Goal: Transaction & Acquisition: Purchase product/service

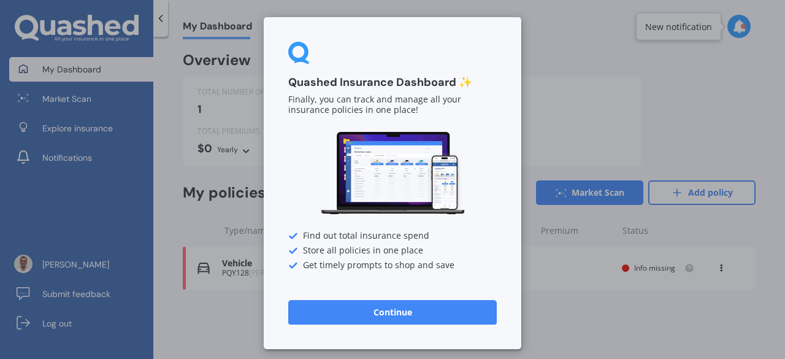
click at [427, 305] on button "Continue" at bounding box center [392, 312] width 208 height 25
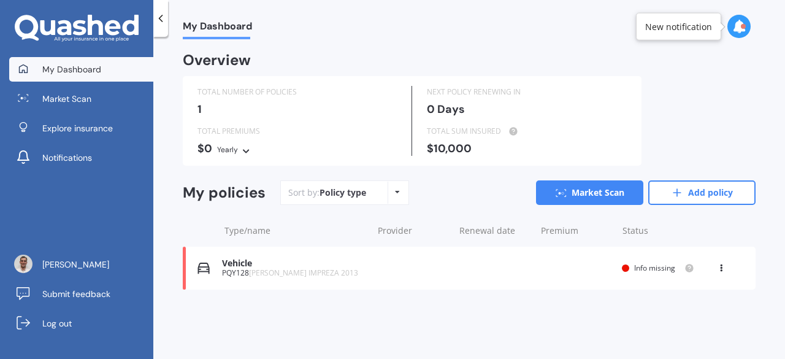
click at [720, 267] on icon at bounding box center [721, 265] width 9 height 7
click at [690, 316] on div "Delete" at bounding box center [693, 316] width 121 height 25
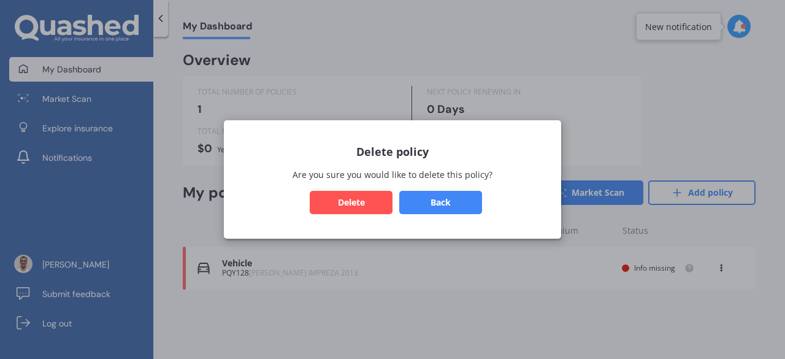
click at [348, 202] on button "Delete" at bounding box center [351, 202] width 83 height 23
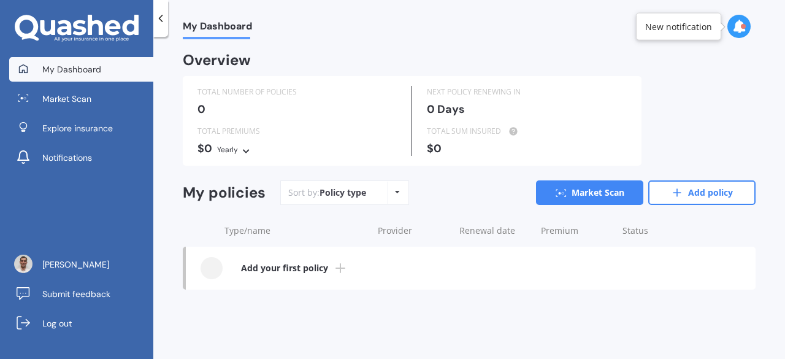
click at [327, 271] on link "Add your first policy" at bounding box center [471, 267] width 570 height 43
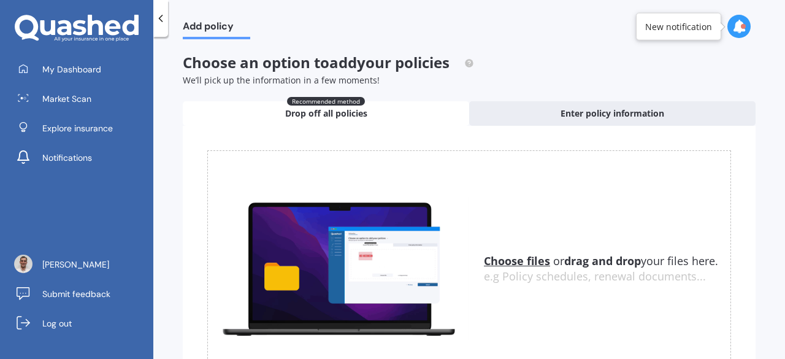
scroll to position [88, 0]
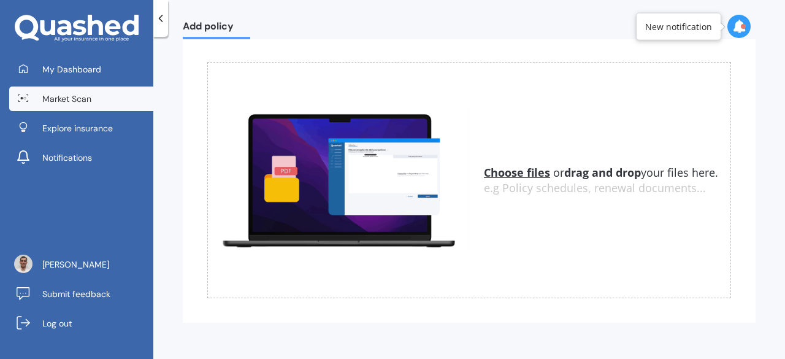
click at [78, 102] on span "Market Scan" at bounding box center [66, 99] width 49 height 12
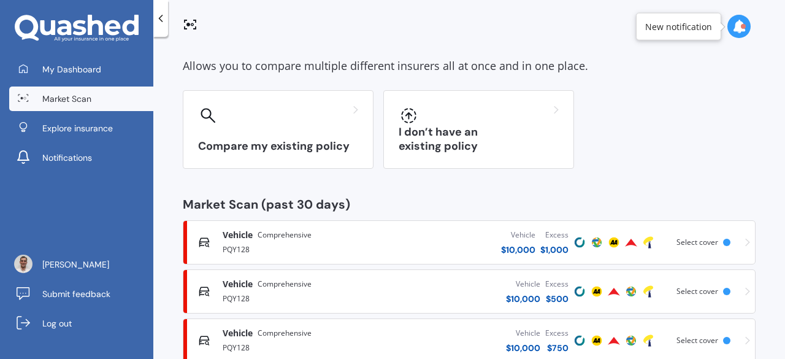
scroll to position [52, 0]
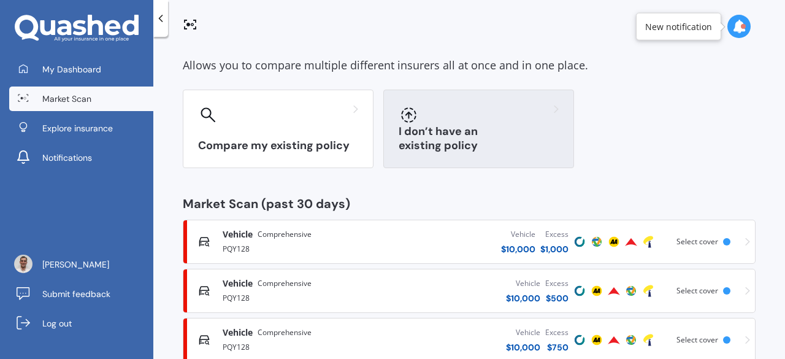
click at [452, 117] on div at bounding box center [479, 115] width 160 height 20
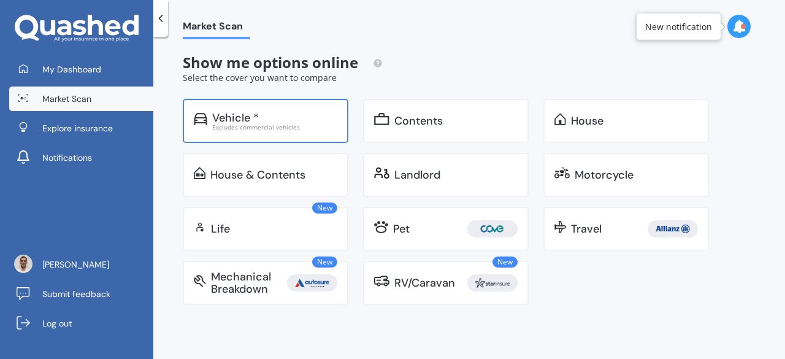
click at [315, 109] on div "Vehicle * Excludes commercial vehicles" at bounding box center [266, 121] width 166 height 44
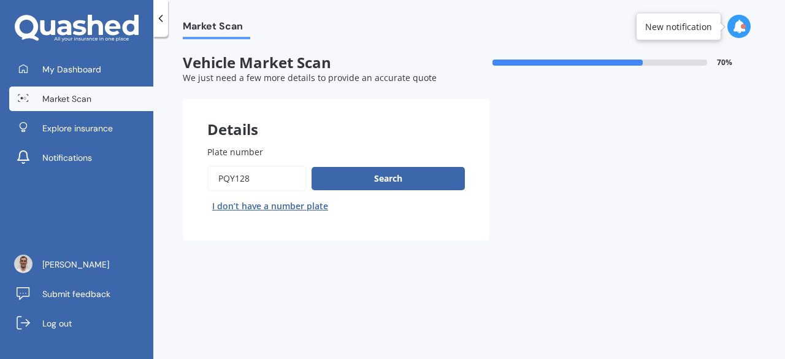
click at [275, 170] on input "Plate number" at bounding box center [256, 179] width 99 height 26
type input "P"
type input "kge371"
click at [330, 177] on button "Search" at bounding box center [387, 178] width 153 height 23
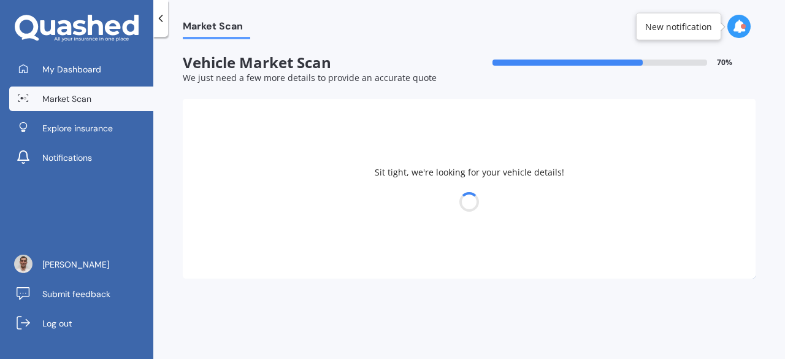
select select "NISSAN"
select select "TIIDA"
select select "07"
select select "04"
select select "1960"
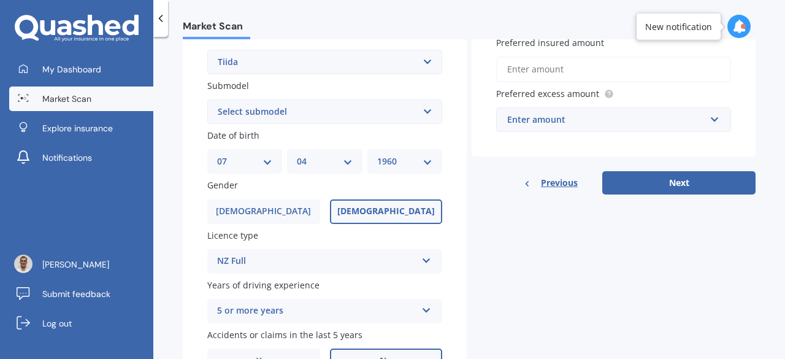
scroll to position [297, 0]
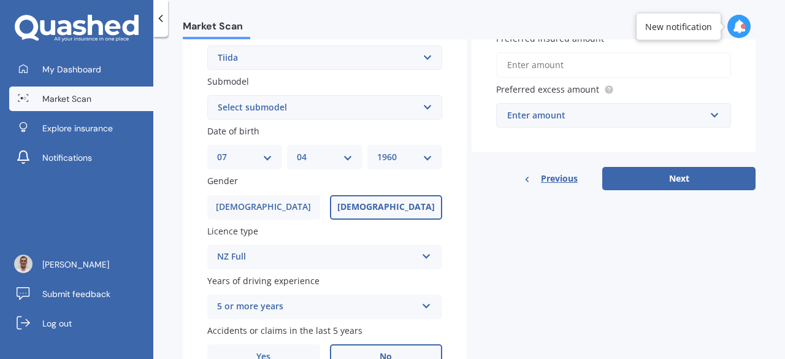
click at [256, 155] on select "DD 01 02 03 04 05 06 07 08 09 10 11 12 13 14 15 16 17 18 19 20 21 22 23 24 25 2…" at bounding box center [244, 156] width 55 height 13
select select "05"
click at [217, 151] on select "DD 01 02 03 04 05 06 07 08 09 10 11 12 13 14 15 16 17 18 19 20 21 22 23 24 25 2…" at bounding box center [244, 156] width 55 height 13
click at [326, 161] on select "MM 01 02 03 04 05 06 07 08 09 10 11 12" at bounding box center [324, 156] width 55 height 13
select select "03"
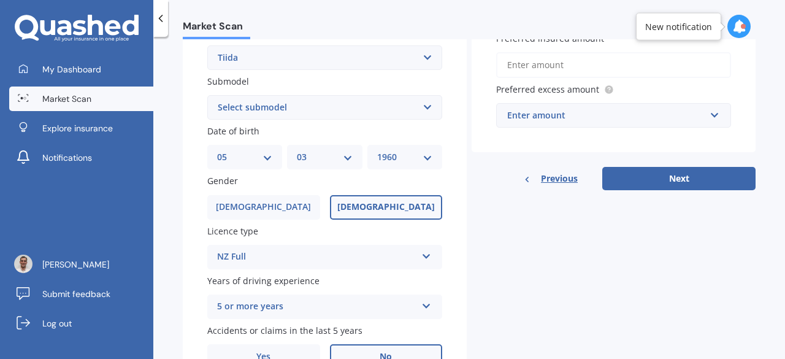
click at [297, 151] on select "MM 01 02 03 04 05 06 07 08 09 10 11 12" at bounding box center [324, 156] width 55 height 13
click at [389, 159] on select "YYYY 2025 2024 2023 2022 2021 2020 2019 2018 2017 2016 2015 2014 2013 2012 2011…" at bounding box center [404, 156] width 55 height 13
select select "1996"
click at [377, 151] on select "YYYY 2025 2024 2023 2022 2021 2020 2019 2018 2017 2016 2015 2014 2013 2012 2011…" at bounding box center [404, 156] width 55 height 13
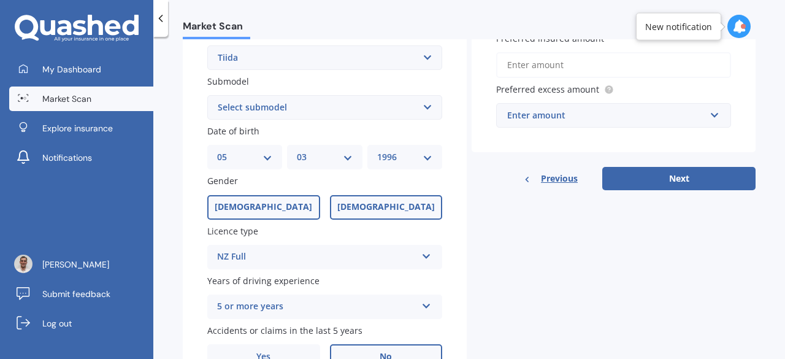
click at [288, 210] on label "[DEMOGRAPHIC_DATA]" at bounding box center [263, 207] width 113 height 25
click at [0, 0] on input "[DEMOGRAPHIC_DATA]" at bounding box center [0, 0] width 0 height 0
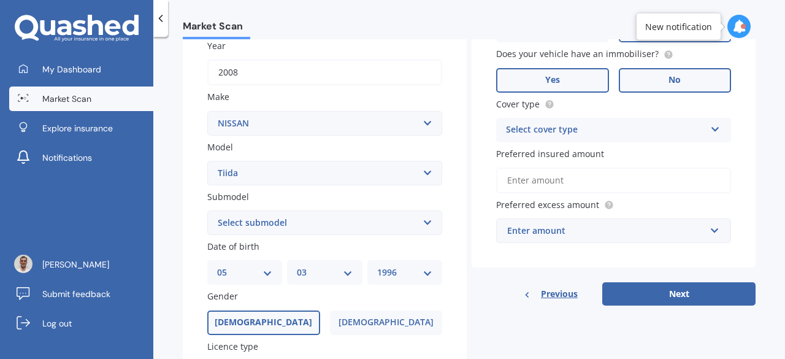
scroll to position [182, 0]
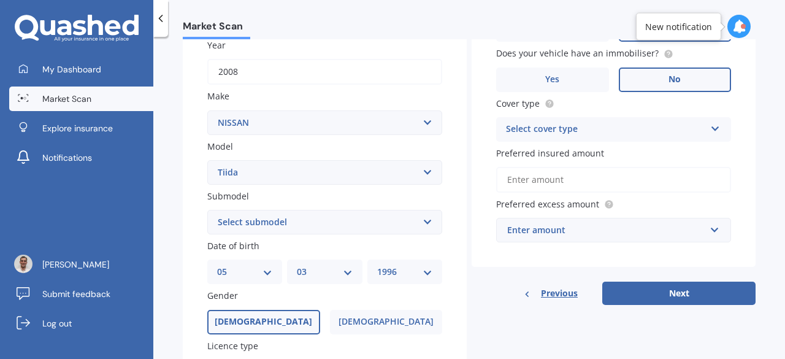
click at [587, 123] on div "Select cover type" at bounding box center [605, 129] width 199 height 15
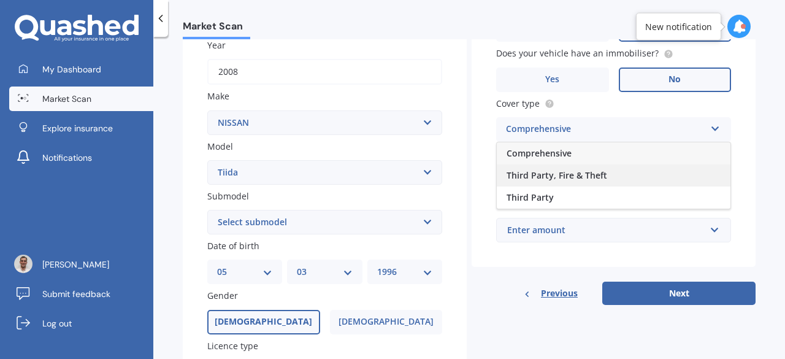
click at [592, 173] on span "Third Party, Fire & Theft" at bounding box center [556, 175] width 101 height 12
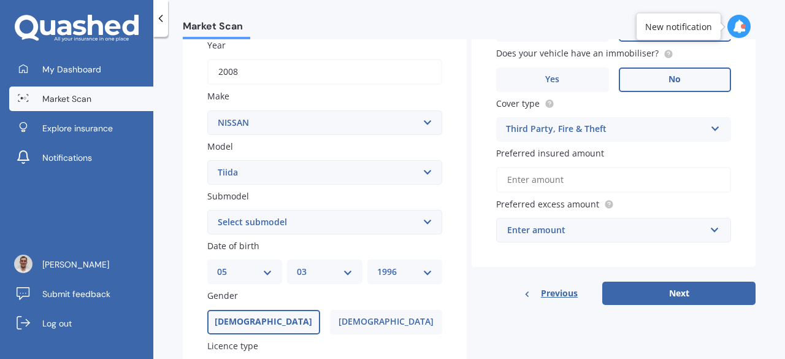
click at [592, 173] on input "Preferred insured amount" at bounding box center [613, 180] width 235 height 26
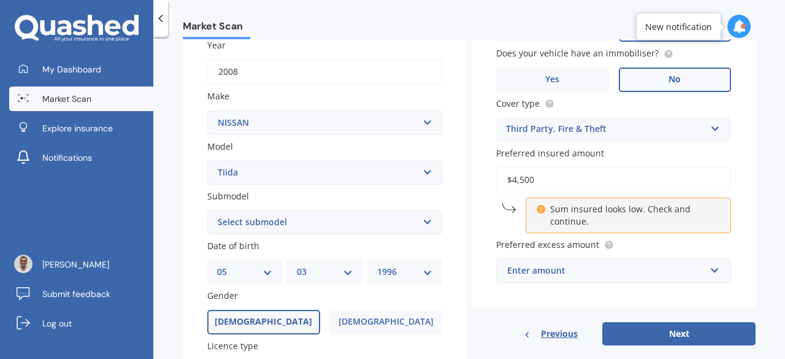
type input "$4,500"
click at [736, 177] on div "Vehicle is parked at [STREET_ADDRESS] Enter address manually Is your vehicle on…" at bounding box center [614, 112] width 284 height 391
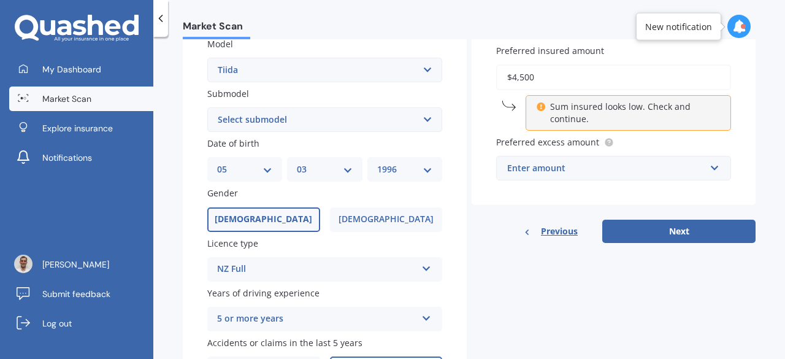
scroll to position [285, 0]
click at [620, 160] on input "text" at bounding box center [609, 167] width 224 height 23
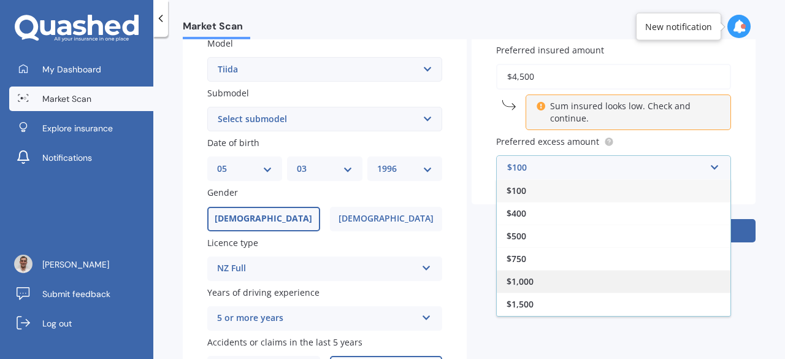
click at [567, 281] on div "$1,000" at bounding box center [614, 281] width 234 height 23
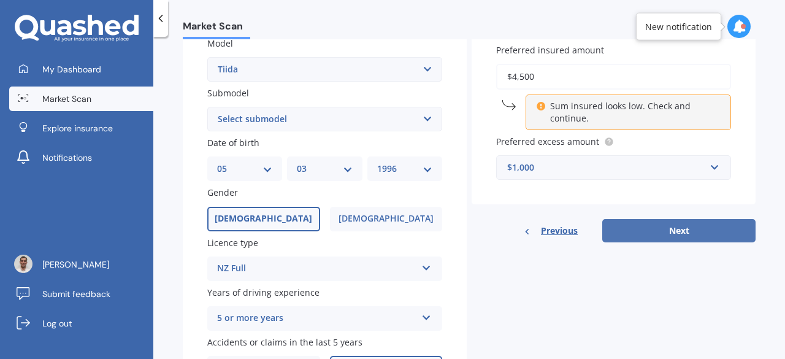
click at [641, 229] on button "Next" at bounding box center [678, 230] width 153 height 23
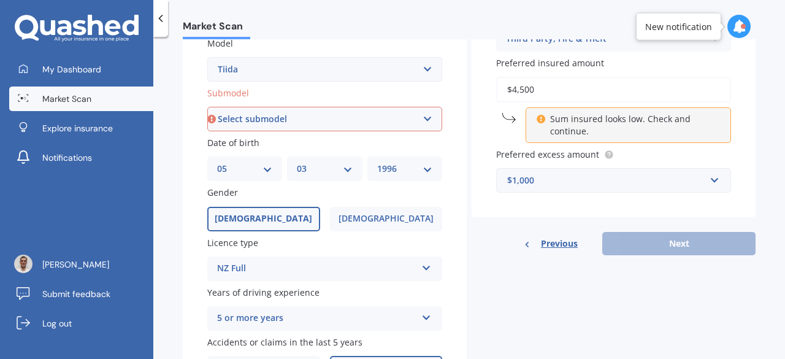
click at [386, 124] on select "Select submodel (All)" at bounding box center [324, 119] width 235 height 25
select select "(ALL)"
click at [207, 107] on select "Select submodel (All)" at bounding box center [324, 119] width 235 height 25
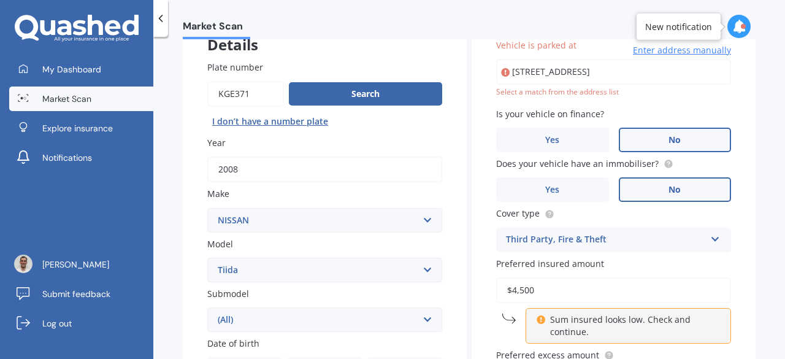
scroll to position [83, 0]
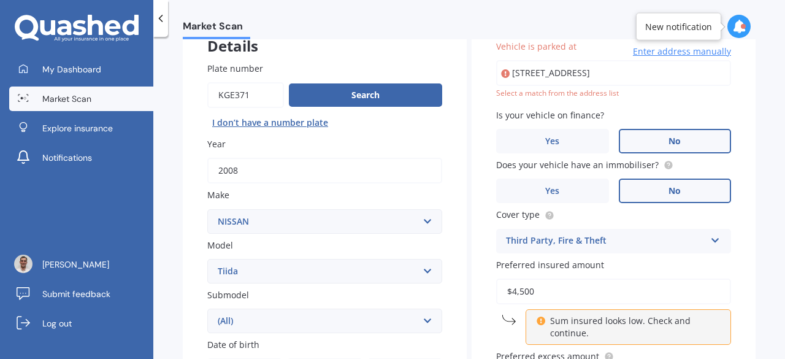
type input "[STREET_ADDRESS]"
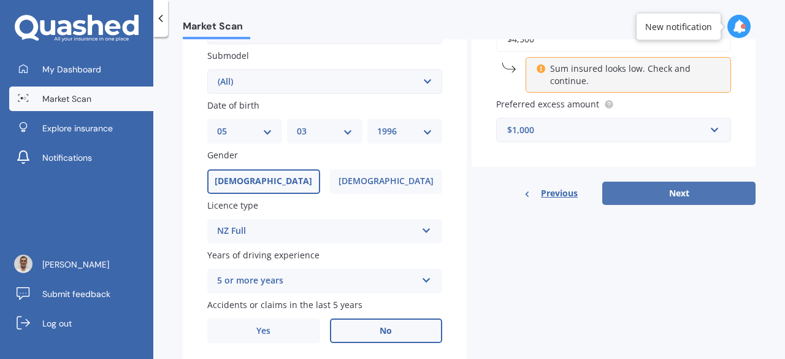
click at [657, 195] on button "Next" at bounding box center [678, 192] width 153 height 23
select select "05"
select select "03"
select select "1996"
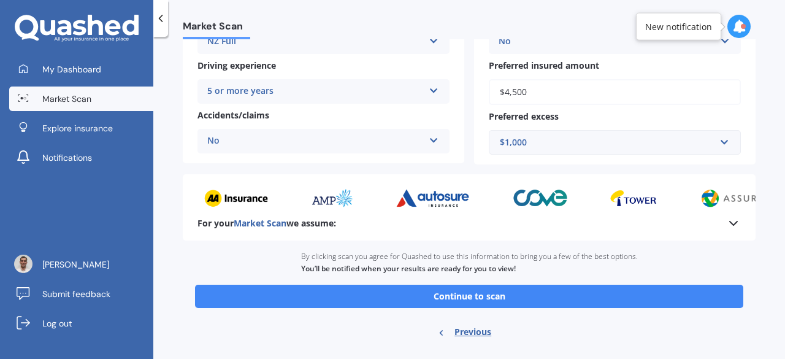
scroll to position [275, 0]
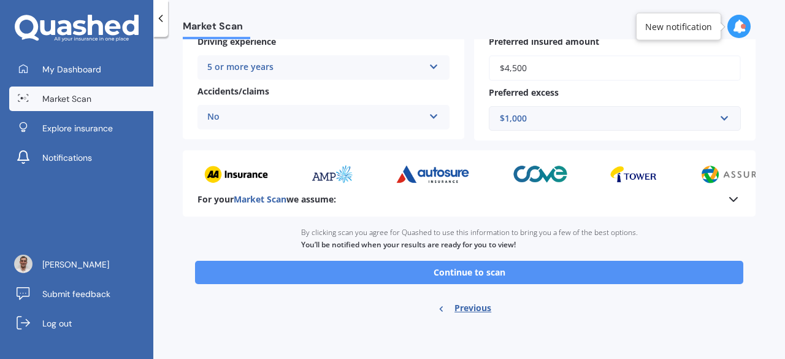
click at [465, 277] on button "Continue to scan" at bounding box center [469, 272] width 548 height 23
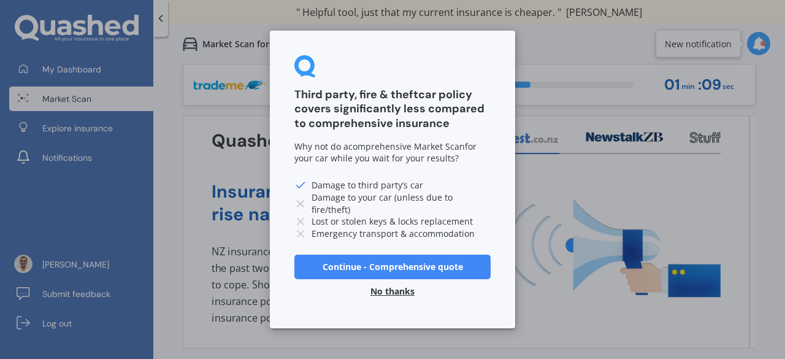
click at [393, 291] on button "No thanks" at bounding box center [392, 291] width 59 height 25
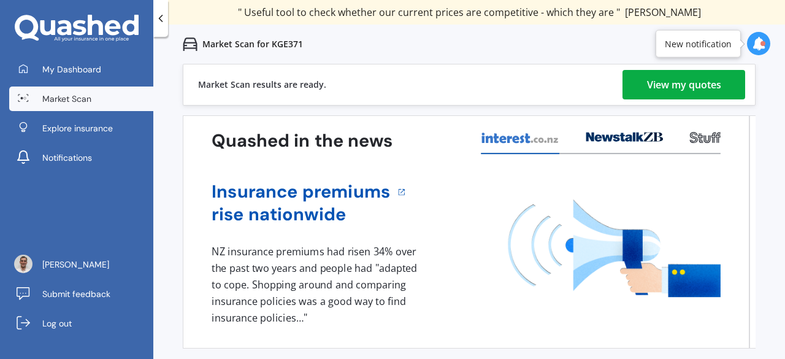
click at [682, 85] on div "View my quotes" at bounding box center [684, 84] width 74 height 29
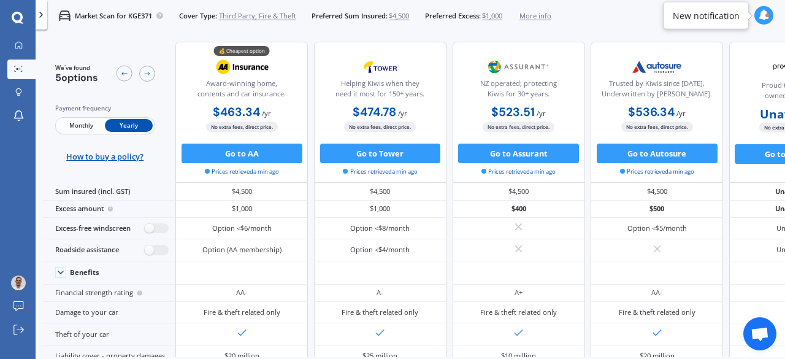
click at [74, 128] on span "Monthly" at bounding box center [81, 125] width 48 height 13
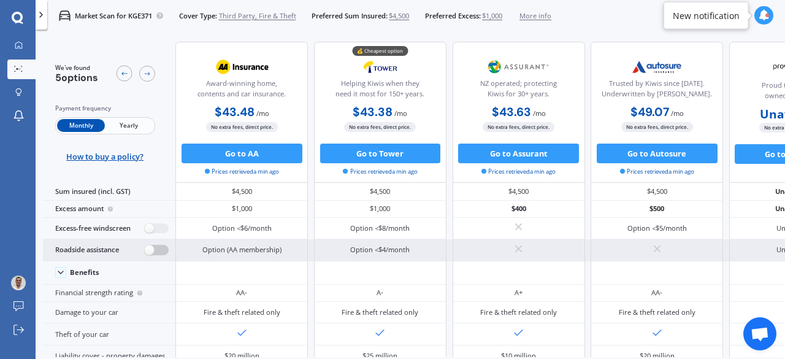
click at [151, 251] on label at bounding box center [157, 250] width 24 height 10
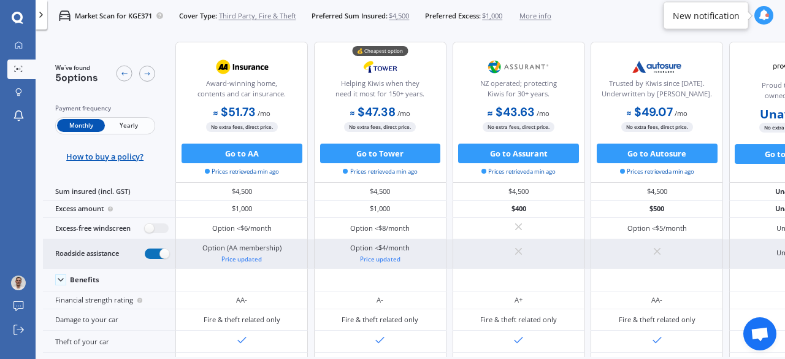
click at [155, 252] on label at bounding box center [157, 253] width 24 height 10
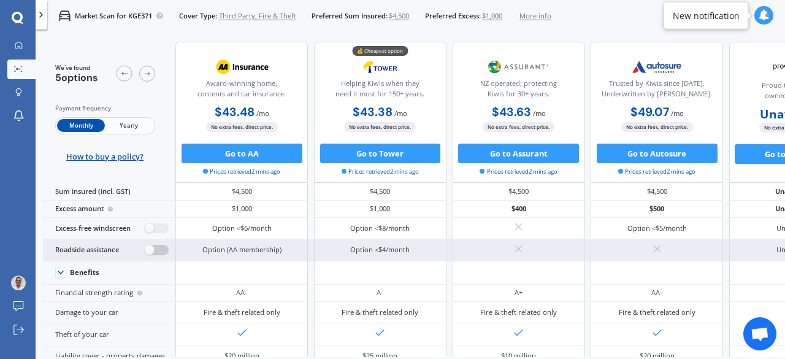
click at [153, 248] on label at bounding box center [157, 250] width 24 height 10
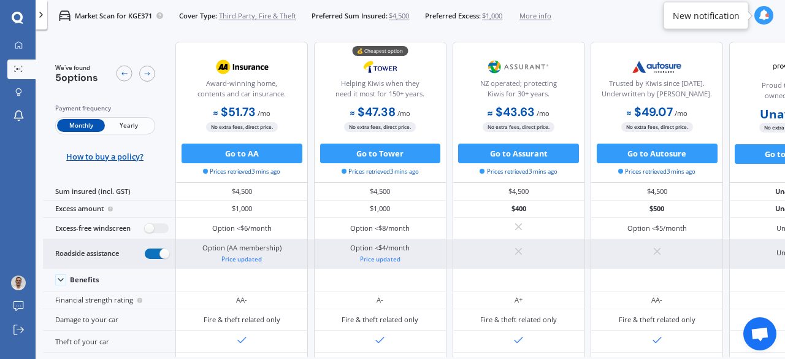
click at [153, 248] on label at bounding box center [157, 253] width 24 height 10
radio input "false"
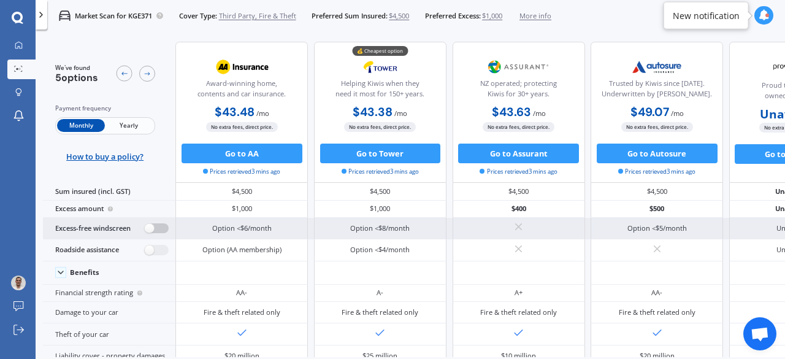
click at [153, 224] on label at bounding box center [157, 228] width 24 height 10
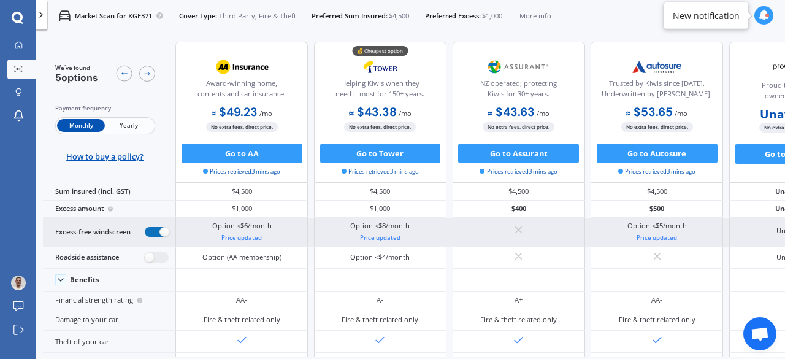
click at [161, 230] on label at bounding box center [157, 232] width 24 height 10
radio input "false"
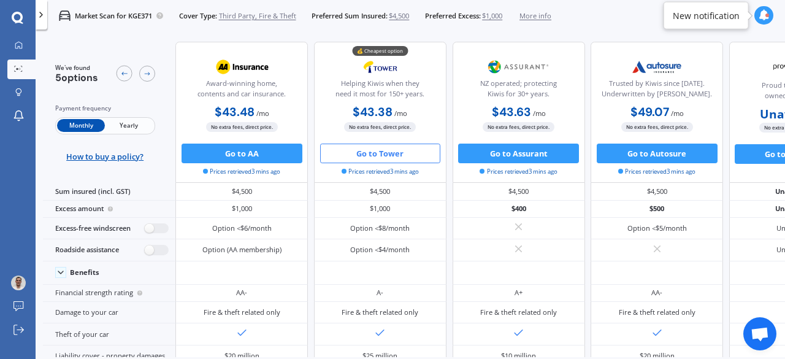
click at [369, 148] on button "Go to Tower" at bounding box center [380, 153] width 121 height 20
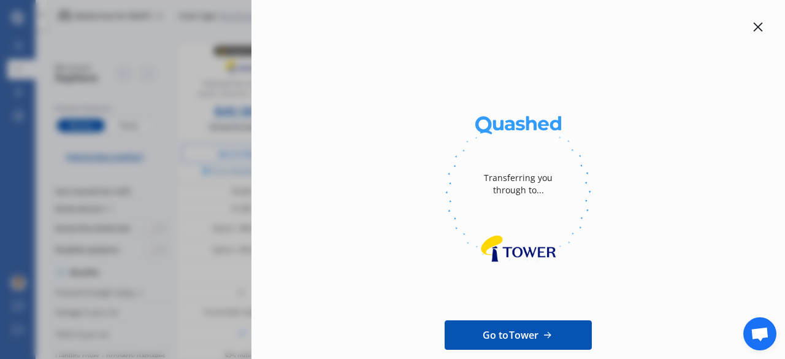
click at [192, 196] on div "Transferring you through to... Go to Tower" at bounding box center [392, 179] width 785 height 359
click at [754, 29] on icon at bounding box center [758, 27] width 9 height 9
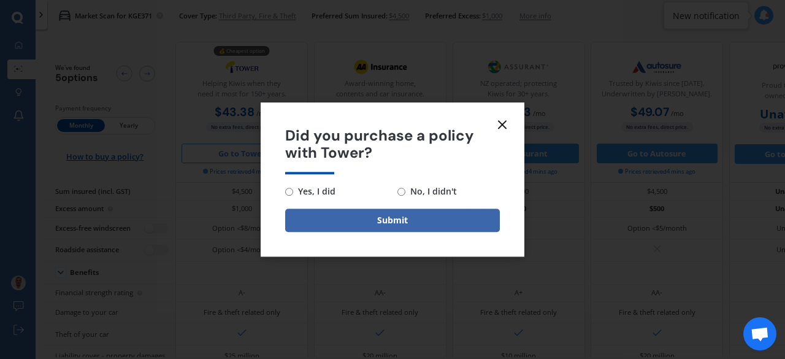
click at [503, 122] on line at bounding box center [501, 124] width 7 height 7
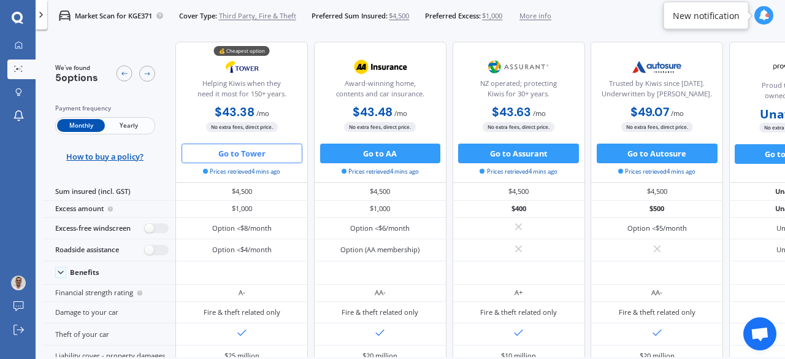
click at [131, 126] on span "Yearly" at bounding box center [129, 125] width 48 height 13
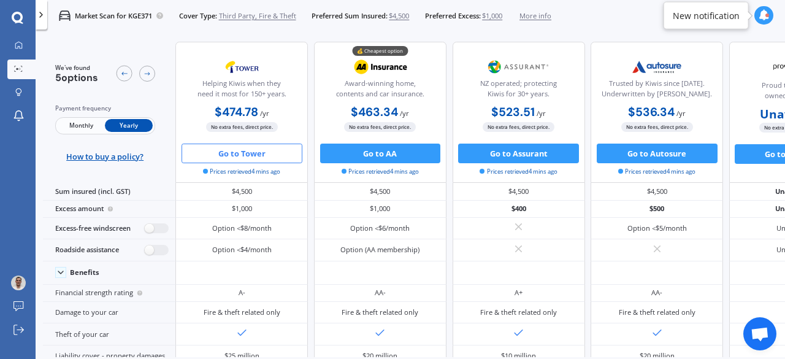
click at [83, 126] on span "Monthly" at bounding box center [81, 125] width 48 height 13
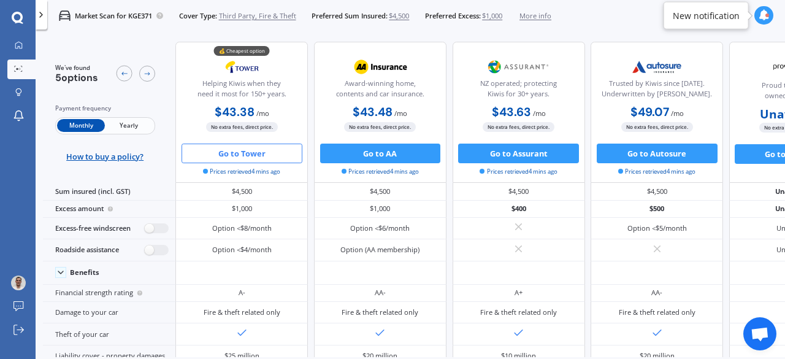
click at [123, 124] on span "Yearly" at bounding box center [129, 125] width 48 height 13
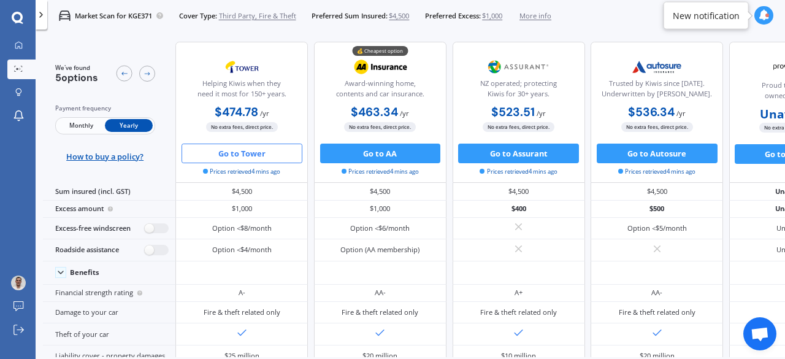
click at [81, 120] on span "Monthly" at bounding box center [81, 125] width 48 height 13
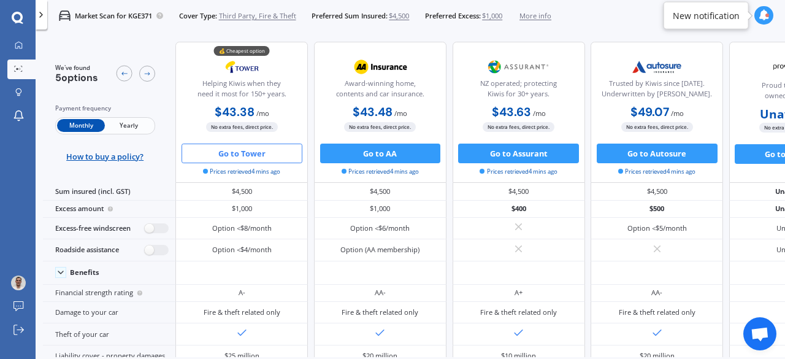
click at [135, 119] on span "Yearly" at bounding box center [129, 125] width 48 height 13
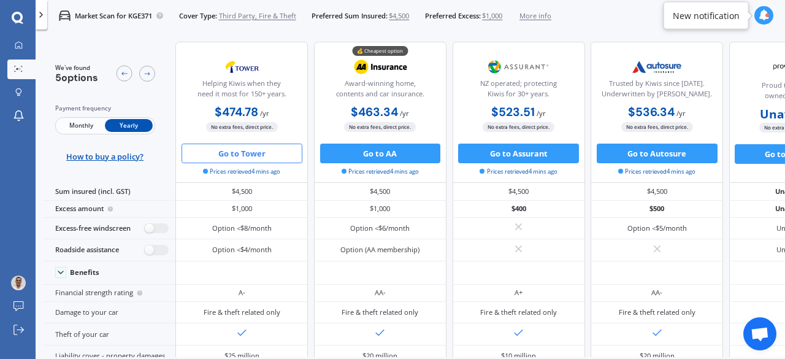
click at [96, 121] on span "Monthly" at bounding box center [81, 125] width 48 height 13
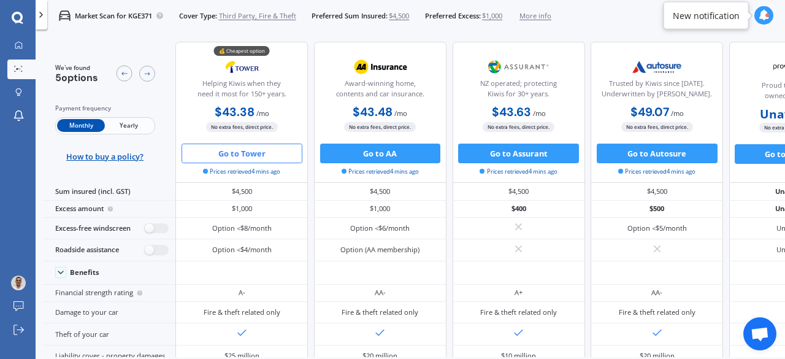
click at [417, 56] on div "Award-winning home, contents and car insurance." at bounding box center [380, 79] width 115 height 48
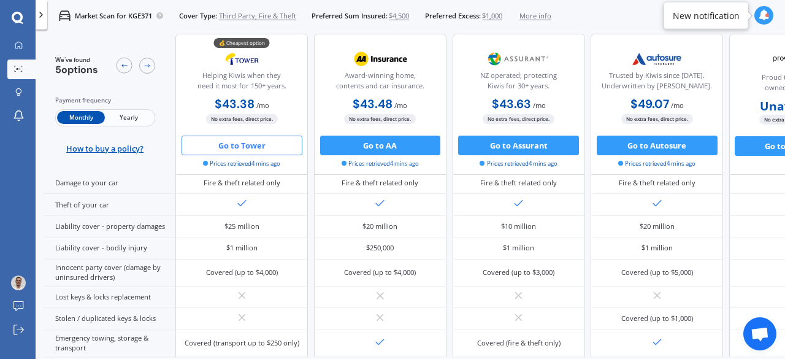
scroll to position [173, 0]
